Goal: Find specific fact: Find specific fact

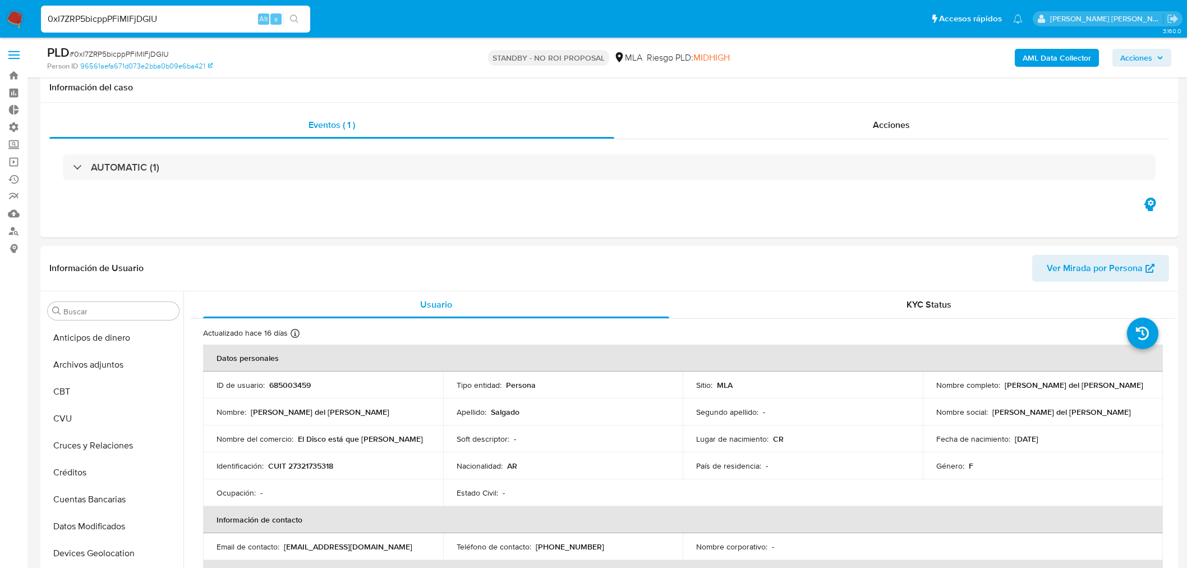
select select "10"
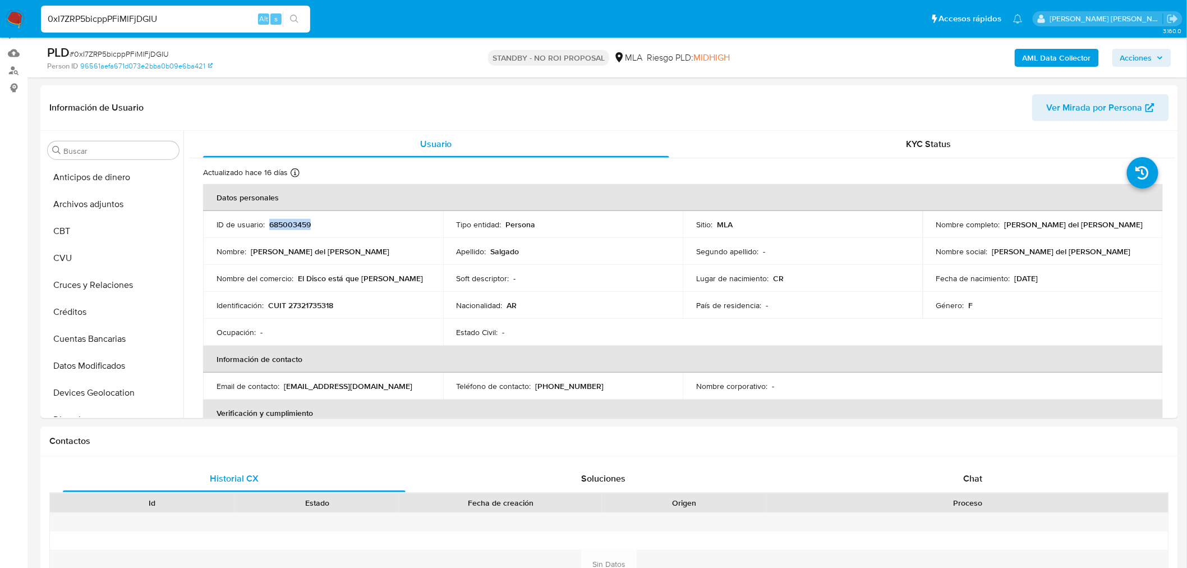
scroll to position [527, 0]
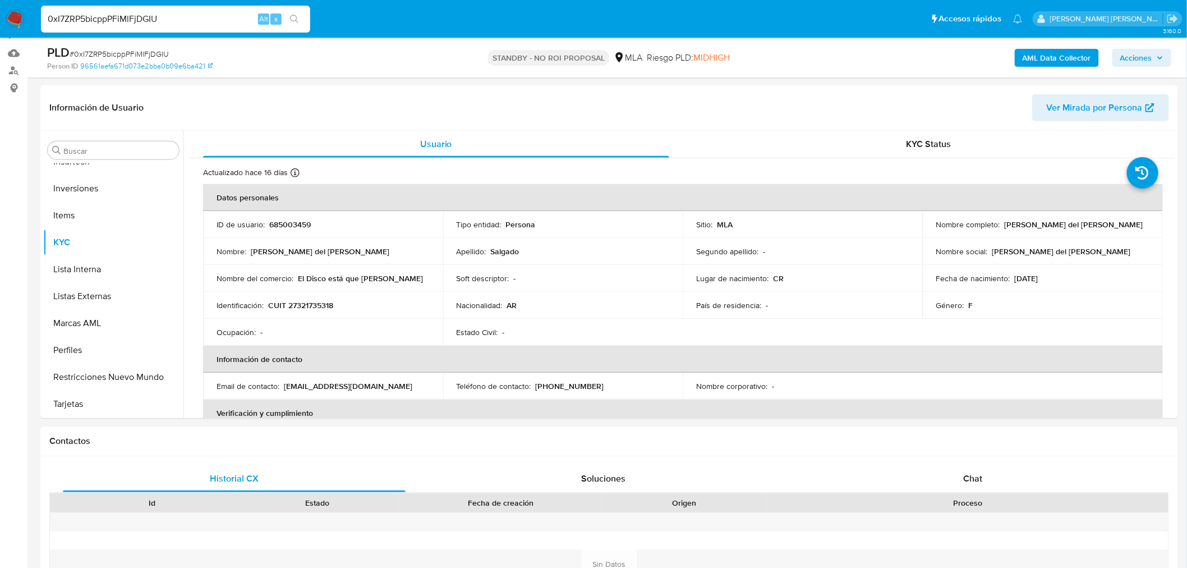
click at [144, 24] on input "0xI7ZRP5bicppPFiMlFjDGIU" at bounding box center [175, 19] width 269 height 15
paste input "ajGNzGyRCOR5ovuGBorpfESr"
click at [144, 24] on input "0xI7ZRP5bicppPFiMlFjDGIU" at bounding box center [175, 19] width 269 height 15
type input "ajGNzGyRCOR5ovuGBorpfESr"
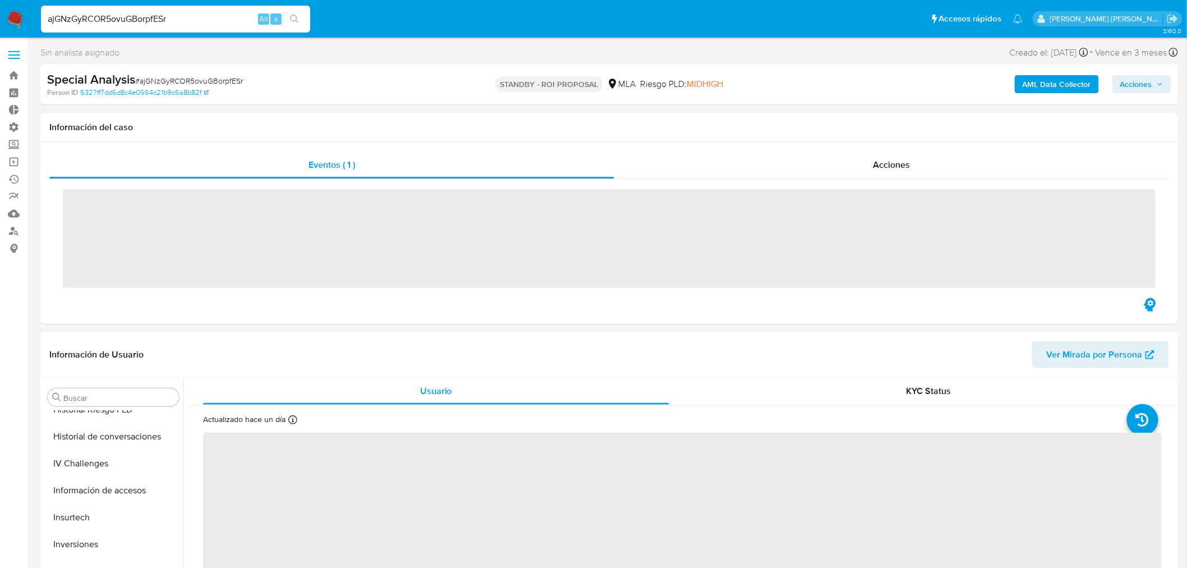
scroll to position [554, 0]
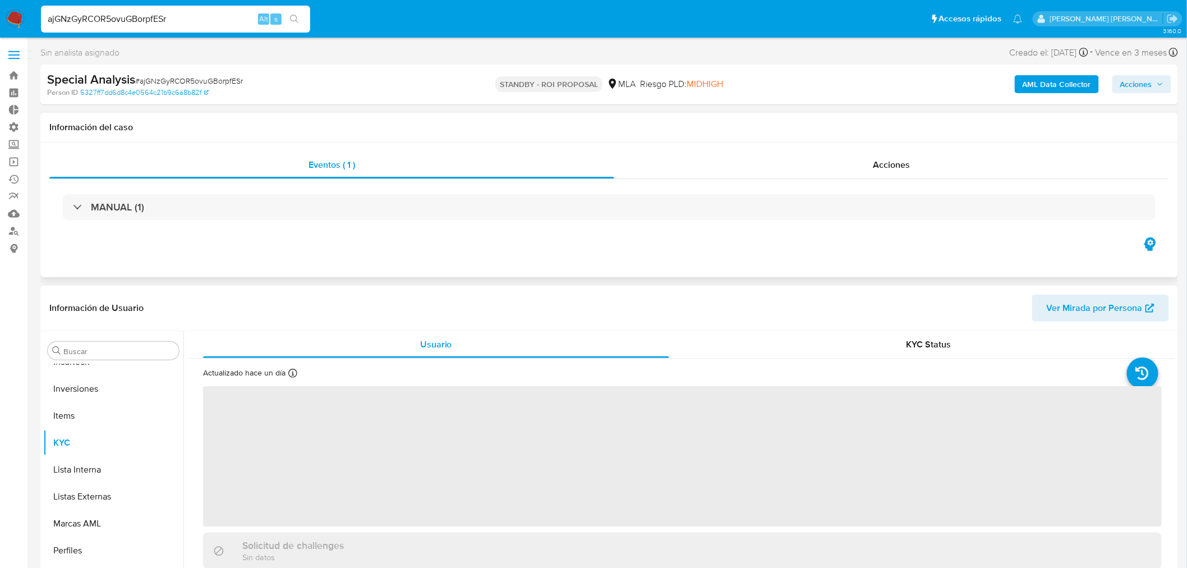
select select "10"
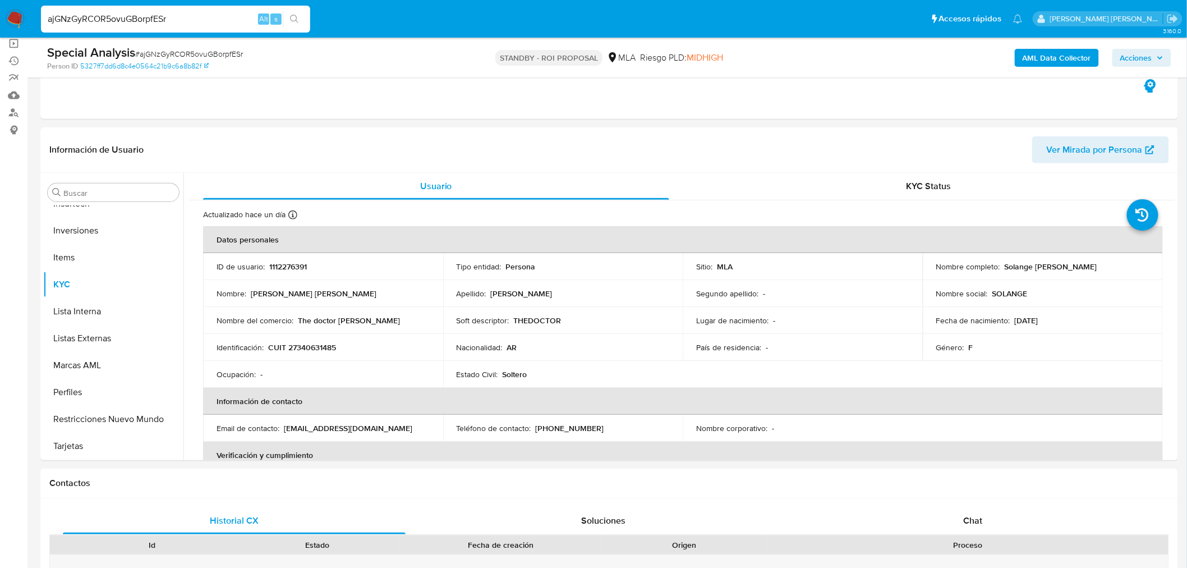
scroll to position [120, 0]
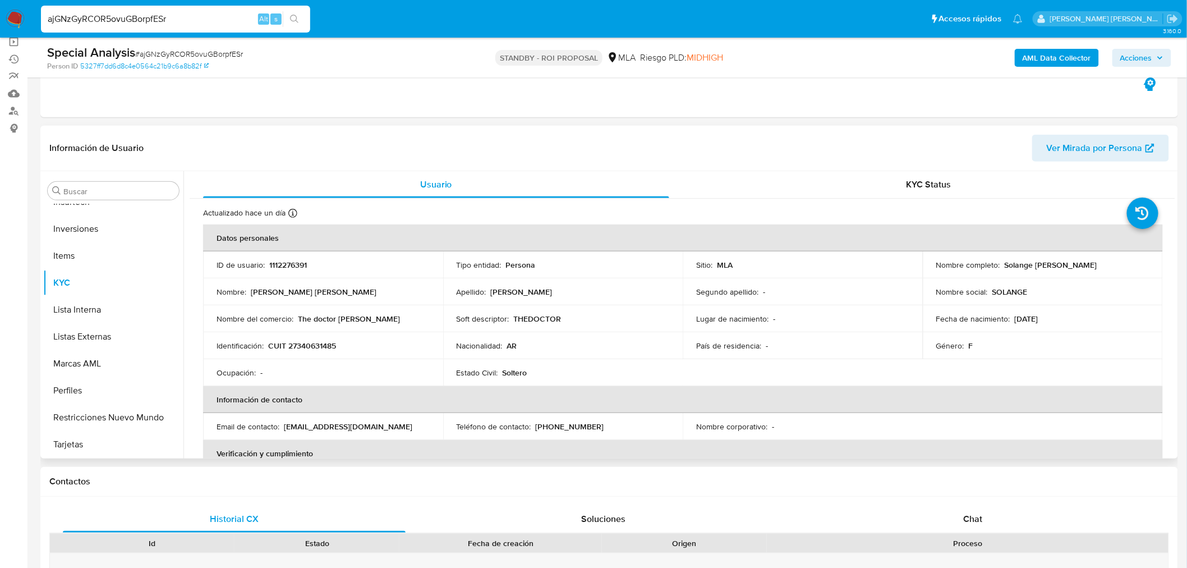
click at [293, 269] on p "1112276391" at bounding box center [288, 265] width 38 height 10
copy p "1112276391"
